Goal: Check status: Check status

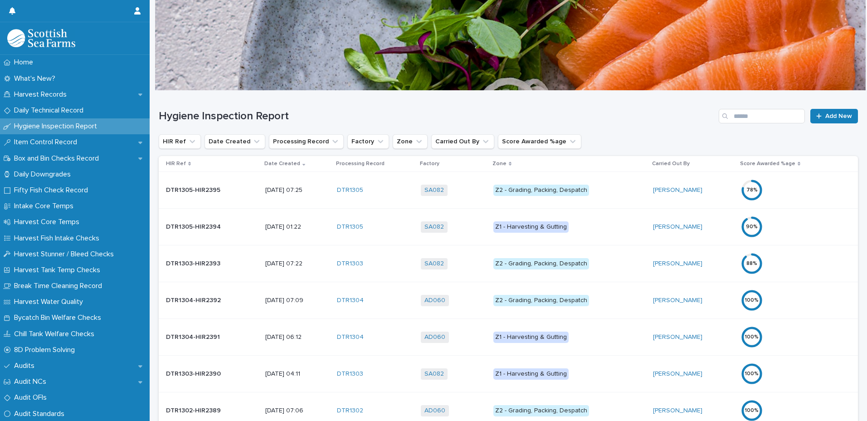
click at [617, 233] on div "Z1 - Harvesting & Gutting" at bounding box center [569, 227] width 152 height 19
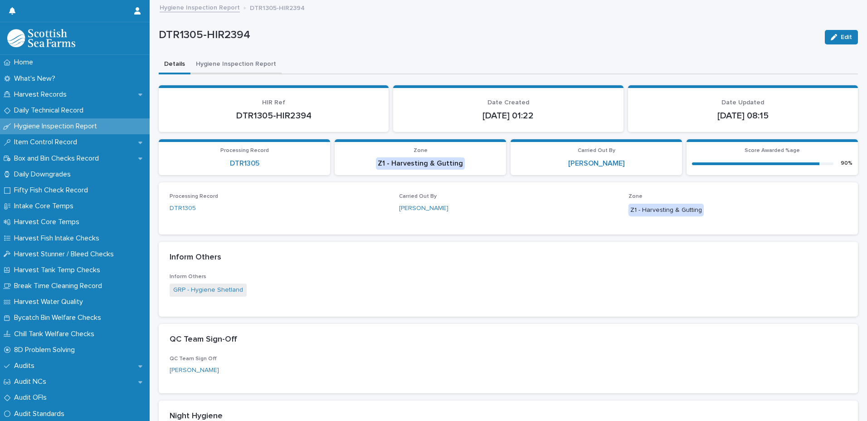
click at [234, 69] on button "Hygiene Inspection Report" at bounding box center [235, 64] width 91 height 19
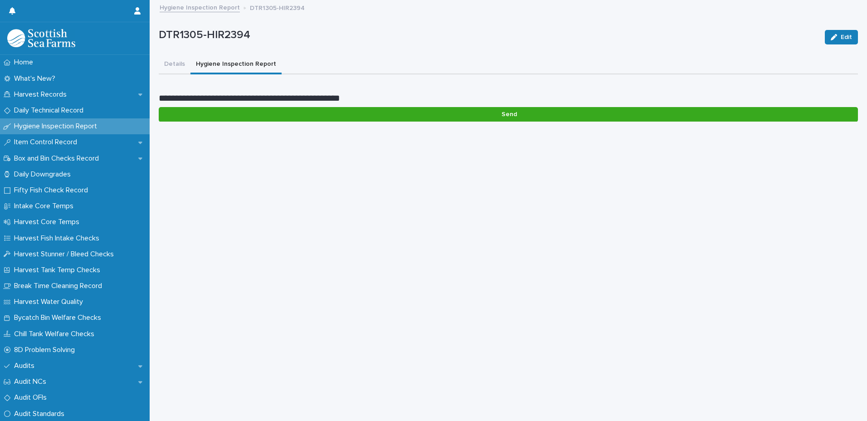
click at [209, 10] on link "Hygiene Inspection Report" at bounding box center [200, 7] width 80 height 10
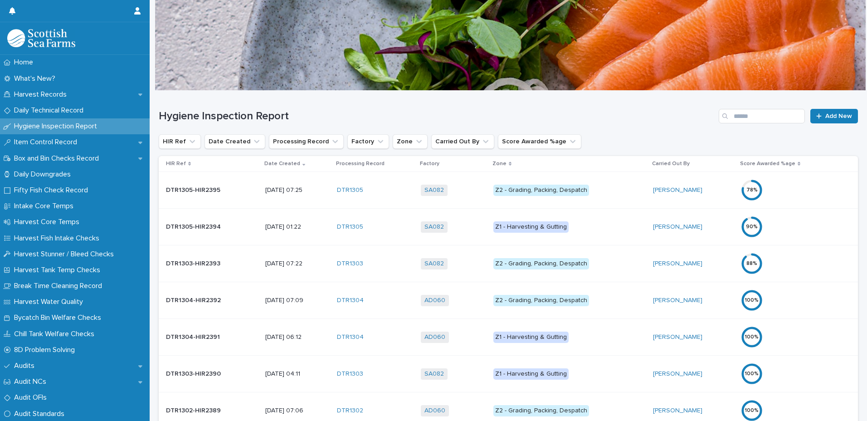
click at [460, 188] on div "SA082 + 0" at bounding box center [453, 190] width 65 height 11
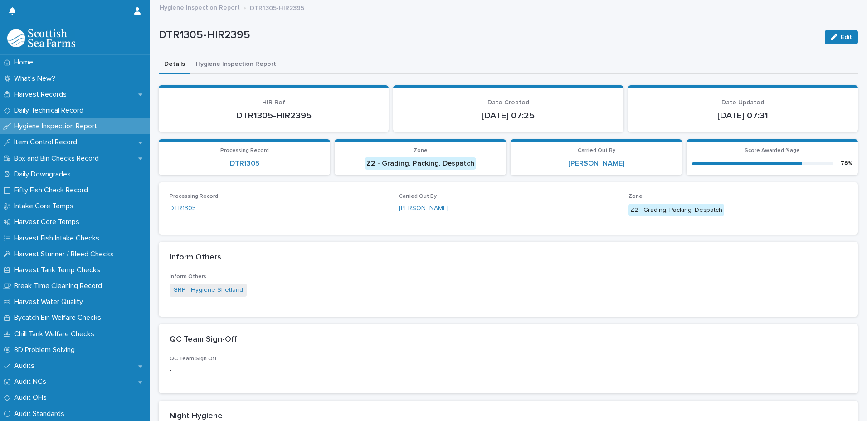
click at [268, 59] on button "Hygiene Inspection Report" at bounding box center [235, 64] width 91 height 19
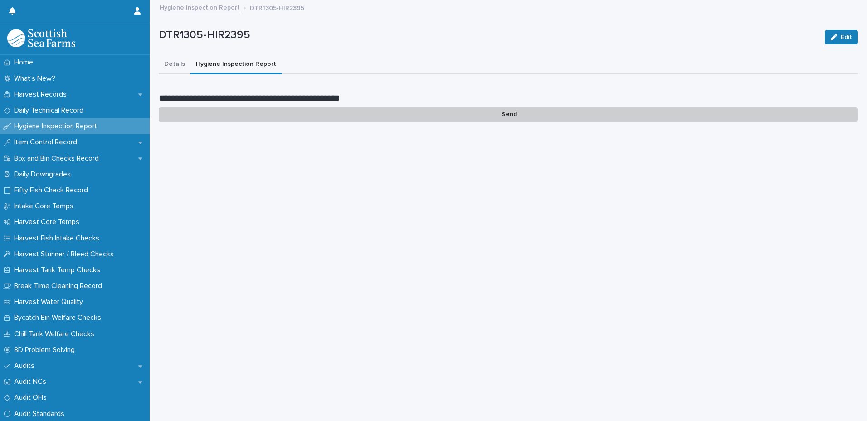
click at [171, 66] on button "Details" at bounding box center [175, 64] width 32 height 19
